Goal: Information Seeking & Learning: Find specific fact

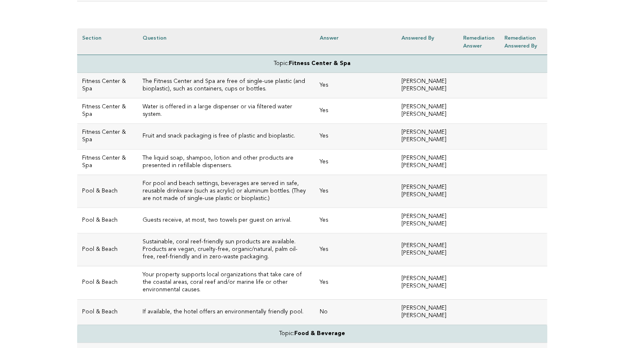
scroll to position [221, 0]
drag, startPoint x: 218, startPoint y: 164, endPoint x: 129, endPoint y: 156, distance: 90.1
click at [143, 156] on h3 "The liquid soap, shampoo, lotion and other products are presented in refillable…" at bounding box center [226, 163] width 167 height 15
copy h3 "The liquid soap, shampoo, lotion and other products are presented in refillable…"
drag, startPoint x: 152, startPoint y: 115, endPoint x: 129, endPoint y: 108, distance: 24.5
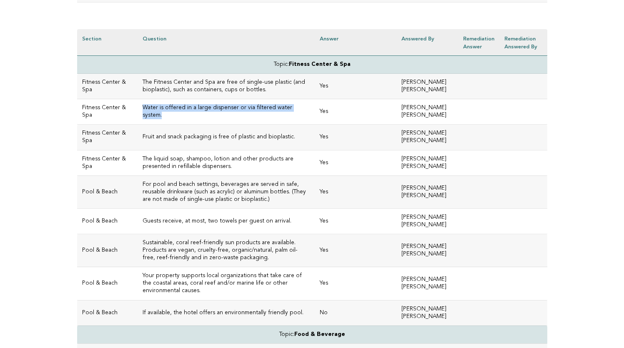
click at [143, 108] on h3 "Water is offered in a large dispenser or via filtered water system." at bounding box center [226, 111] width 167 height 15
copy h3 "Water is offered in a large dispenser or via filtered water system."
click at [188, 136] on h3 "Fruit and snack packaging is free of plastic and bioplastic." at bounding box center [226, 137] width 167 height 8
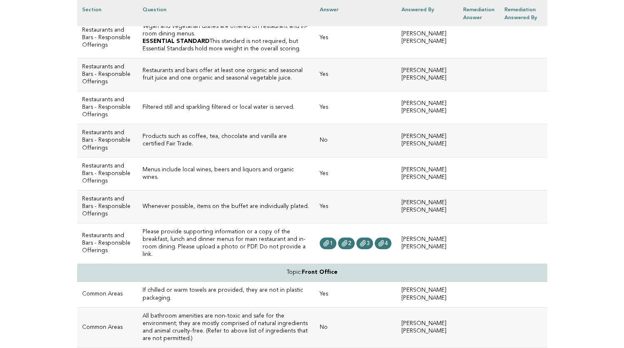
scroll to position [1348, 0]
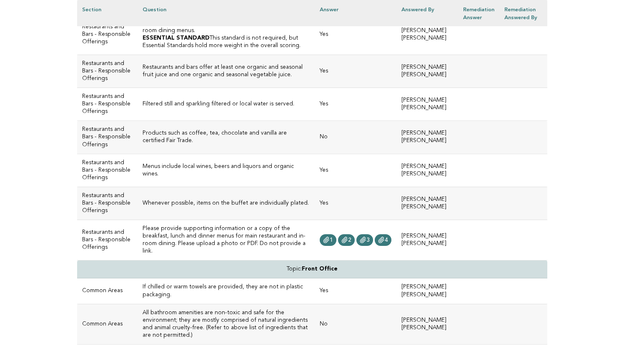
click at [184, 145] on h3 "Products such as coffee, tea, chocolate and vanilla are certified Fair Trade." at bounding box center [226, 137] width 167 height 15
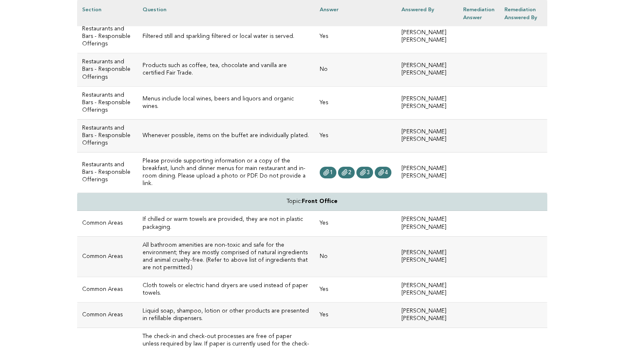
scroll to position [1430, 0]
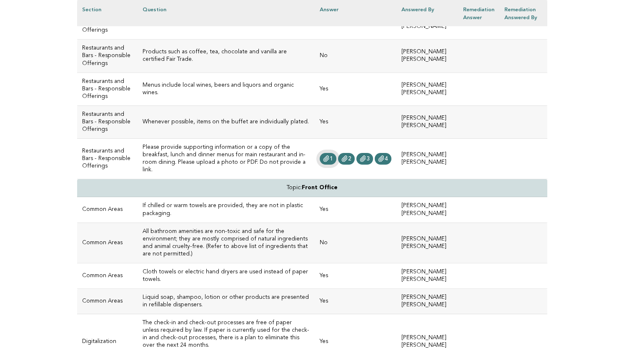
click at [324, 162] on icon at bounding box center [326, 159] width 5 height 6
click at [348, 162] on span "2" at bounding box center [349, 159] width 3 height 6
click at [360, 162] on icon at bounding box center [362, 159] width 5 height 6
click at [385, 162] on span "4" at bounding box center [386, 159] width 3 height 6
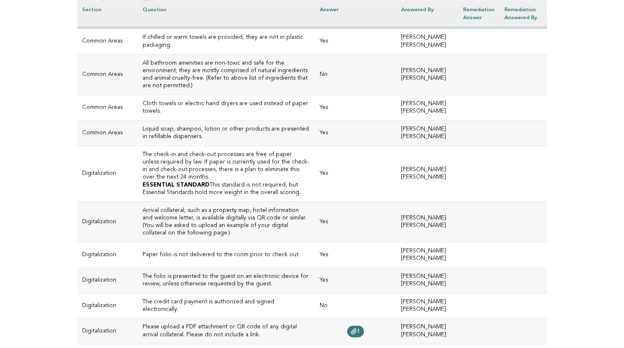
scroll to position [1606, 0]
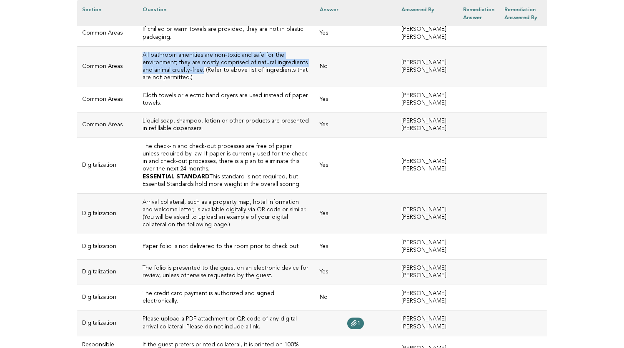
drag, startPoint x: 218, startPoint y: 154, endPoint x: 128, endPoint y: 140, distance: 91.0
click at [138, 87] on td "All bathroom amenities are non-toxic and safe for the environment; they are mos…" at bounding box center [226, 66] width 177 height 40
copy h3 "All bathroom amenities are non-toxic and safe for the environment; they are mos…"
